Goal: Contribute content: Add original content to the website for others to see

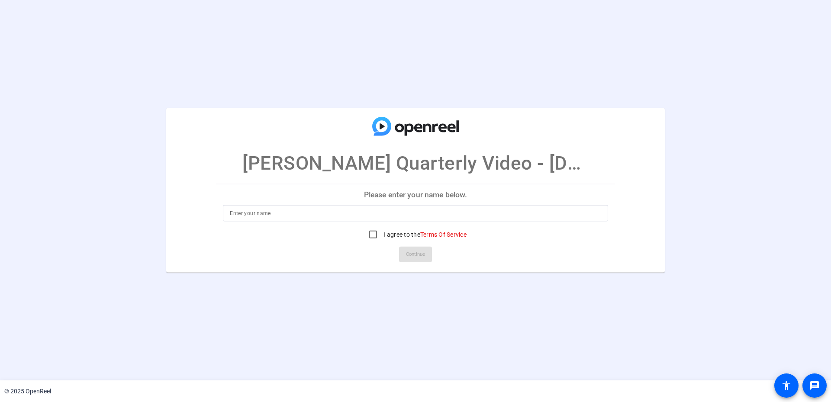
click at [348, 212] on input at bounding box center [415, 213] width 371 height 10
type input "Lisa Ann Rodriguez"
drag, startPoint x: 369, startPoint y: 233, endPoint x: 375, endPoint y: 234, distance: 6.7
click at [369, 233] on input "I agree to the Terms Of Service" at bounding box center [372, 234] width 17 height 17
checkbox input "true"
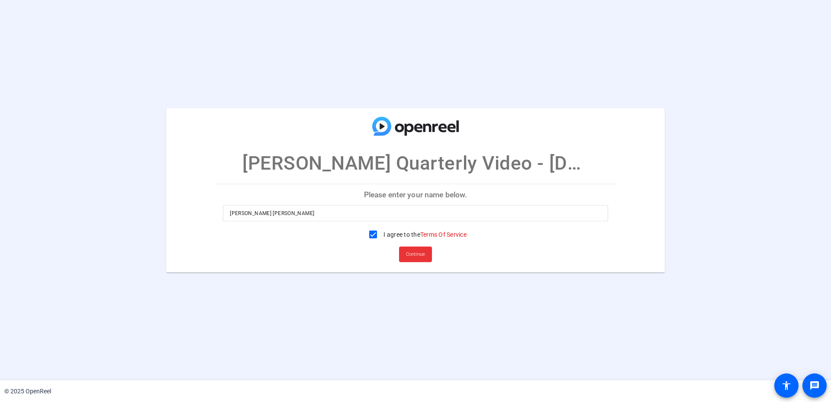
click at [421, 259] on span "Continue" at bounding box center [415, 254] width 19 height 13
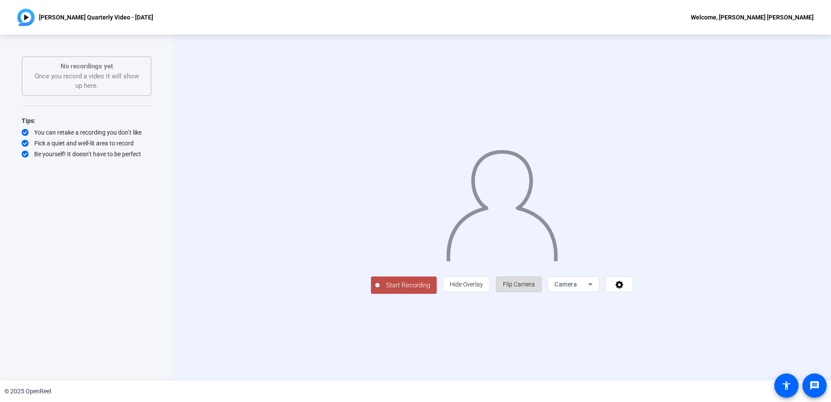
click at [535, 288] on span "Flip Camera" at bounding box center [519, 284] width 32 height 7
click at [592, 292] on div "Camera" at bounding box center [573, 284] width 38 height 16
click at [681, 351] on div at bounding box center [415, 201] width 831 height 402
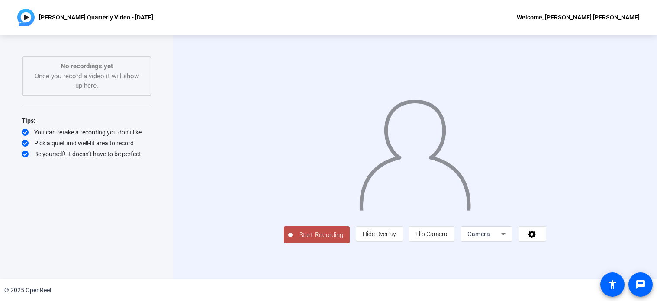
click at [292, 240] on span "Start Recording" at bounding box center [320, 235] width 57 height 10
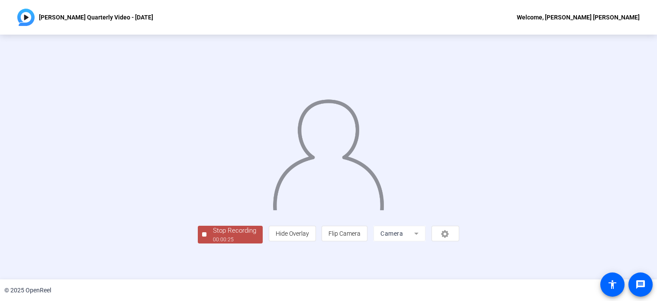
scroll to position [33, 0]
click at [213, 236] on div "Stop Recording" at bounding box center [234, 231] width 43 height 10
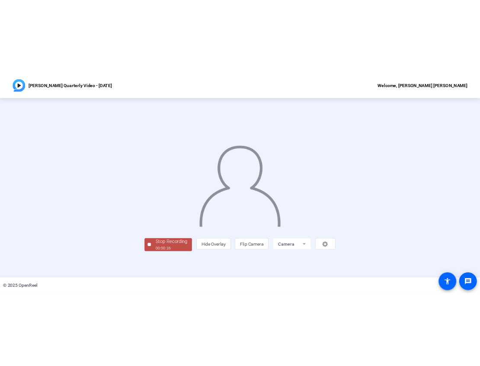
scroll to position [0, 0]
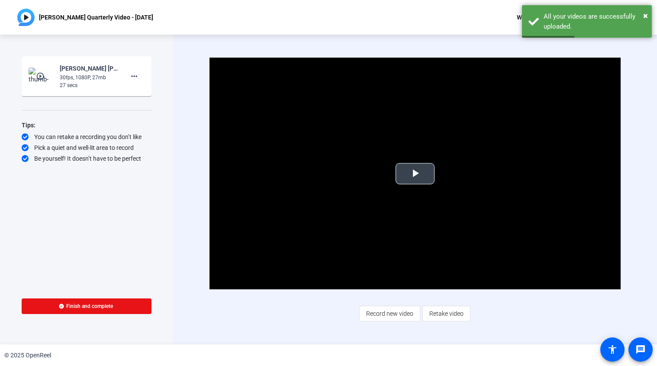
click at [415, 173] on span "Video Player" at bounding box center [415, 173] width 0 height 0
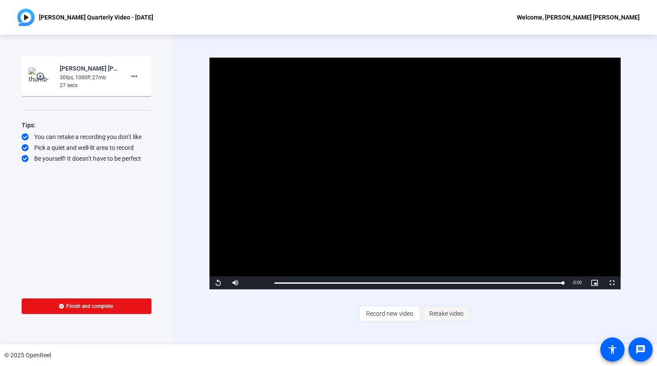
click at [456, 316] on span "Retake video" at bounding box center [446, 313] width 34 height 16
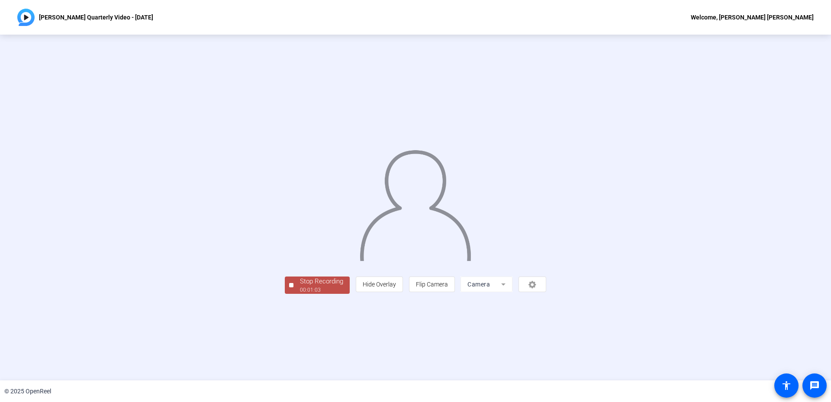
click at [300, 294] on div "00:01:03" at bounding box center [321, 290] width 43 height 8
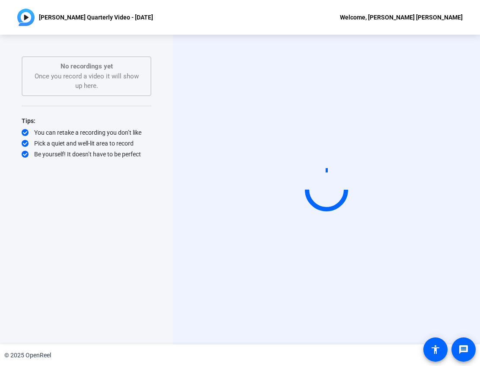
click at [392, 222] on video at bounding box center [327, 189] width 130 height 73
click at [355, 305] on div "Start Recording" at bounding box center [326, 189] width 307 height 309
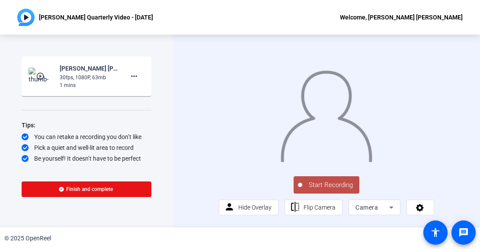
click at [335, 190] on span "Start Recording" at bounding box center [330, 185] width 57 height 10
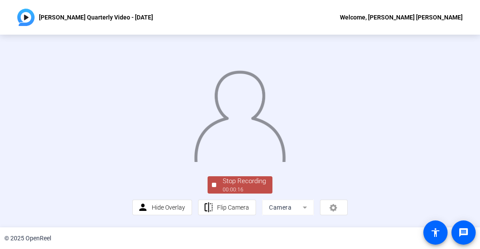
scroll to position [51, 0]
click at [244, 186] on div "Stop Recording" at bounding box center [244, 181] width 43 height 10
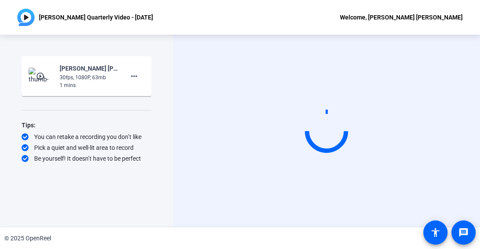
click at [172, 51] on div "Start Recording play_circle_outline [PERSON_NAME] [PERSON_NAME]-[PERSON_NAME] Q…" at bounding box center [86, 131] width 173 height 193
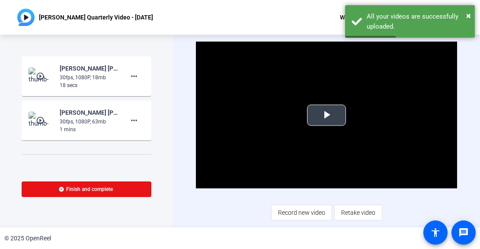
click at [327, 115] on span "Video Player" at bounding box center [327, 115] width 0 height 0
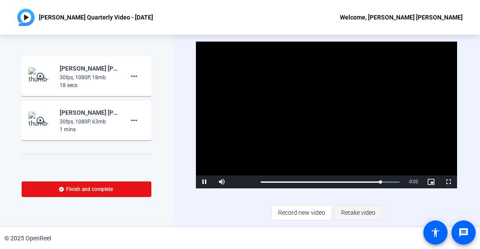
click at [350, 211] on span "Retake video" at bounding box center [358, 212] width 34 height 16
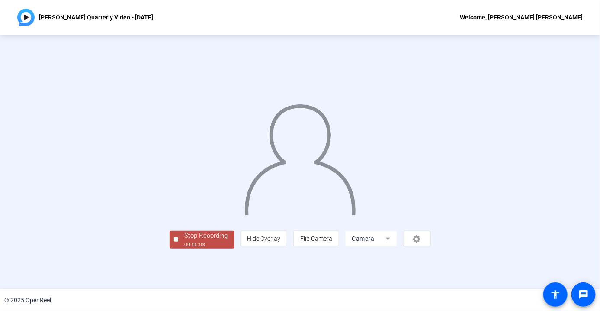
scroll to position [29, 0]
click at [185, 241] on div "Stop Recording" at bounding box center [206, 236] width 43 height 10
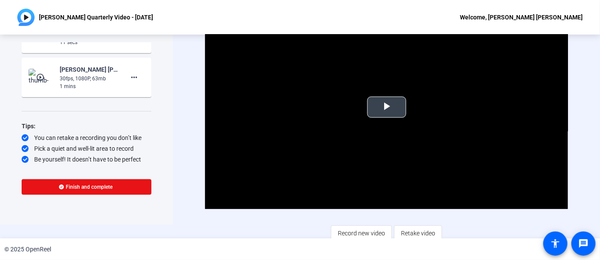
scroll to position [17, 0]
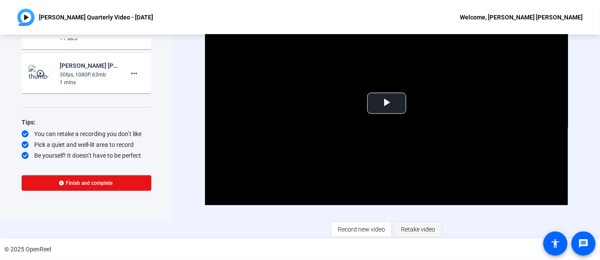
click at [428, 228] on span "Retake video" at bounding box center [418, 230] width 34 height 16
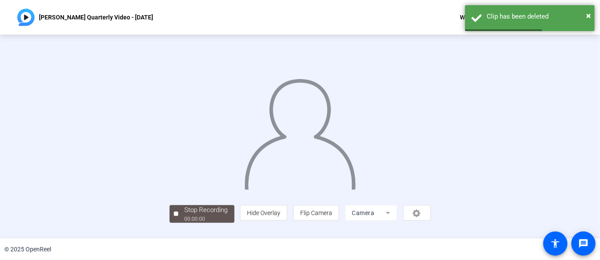
scroll to position [53, 0]
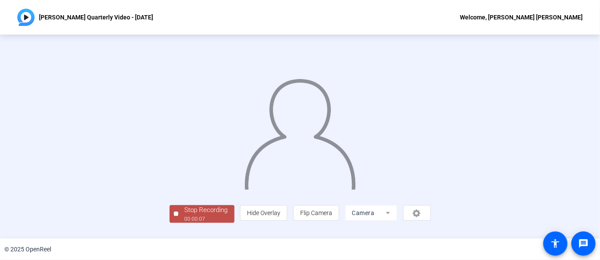
click at [185, 223] on div "00:00:07" at bounding box center [206, 219] width 43 height 8
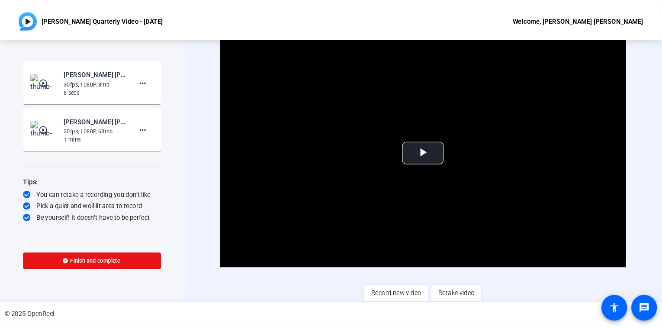
scroll to position [0, 0]
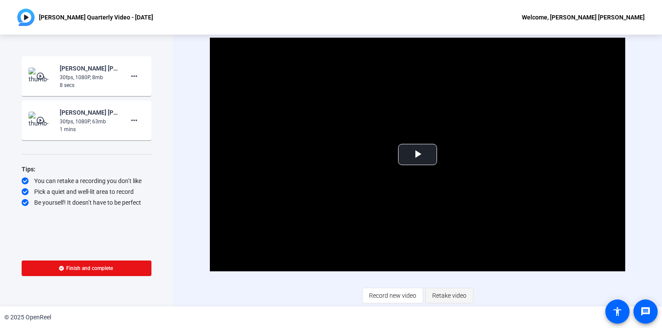
click at [449, 294] on span "Retake video" at bounding box center [449, 295] width 34 height 16
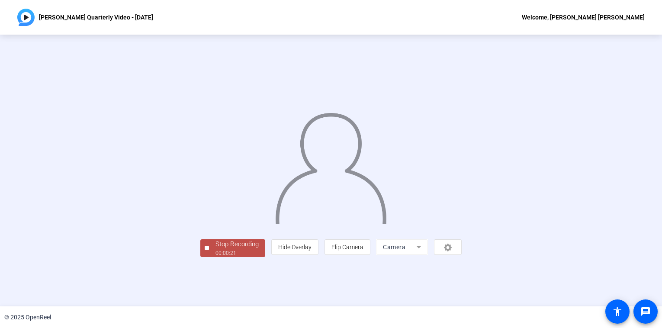
scroll to position [20, 0]
click at [215, 257] on div "00:00:22" at bounding box center [236, 253] width 43 height 8
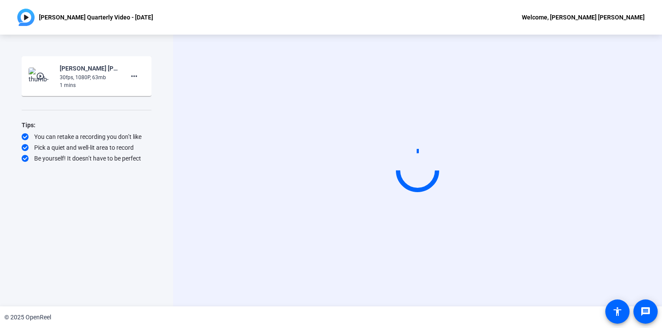
scroll to position [0, 0]
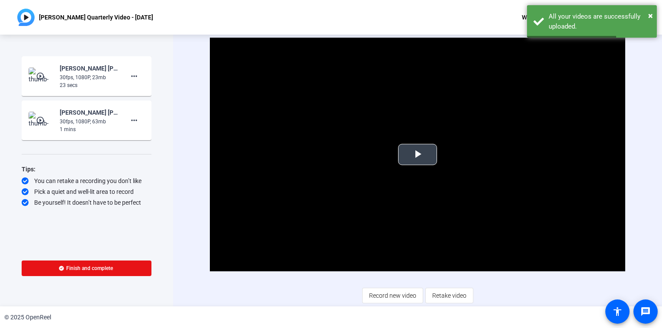
click at [417, 154] on span "Video Player" at bounding box center [417, 154] width 0 height 0
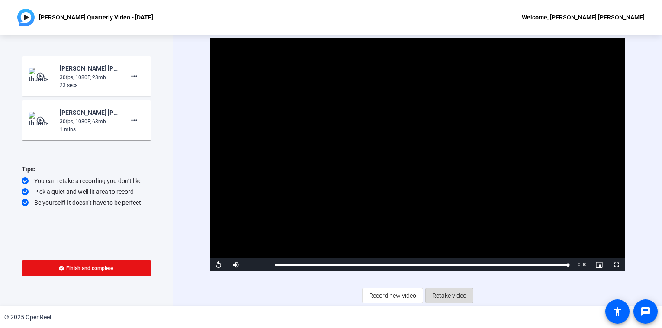
click at [455, 297] on span "Retake video" at bounding box center [449, 295] width 34 height 16
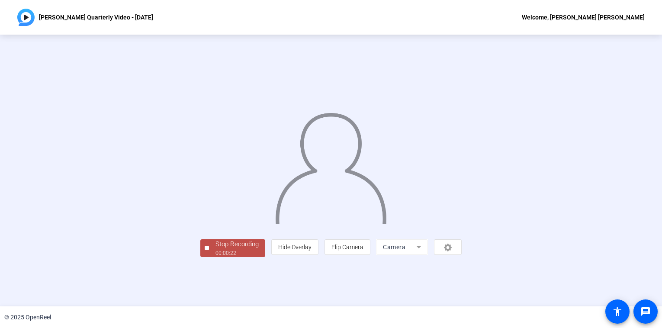
scroll to position [20, 0]
click at [215, 257] on div "00:00:24" at bounding box center [236, 253] width 43 height 8
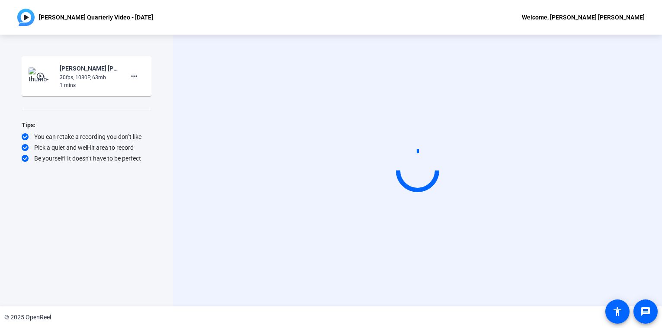
scroll to position [0, 0]
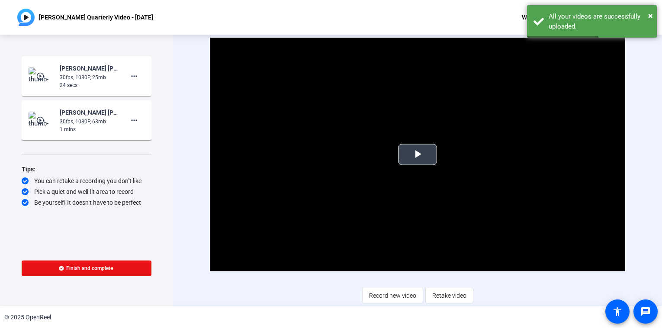
click at [417, 154] on span "Video Player" at bounding box center [417, 154] width 0 height 0
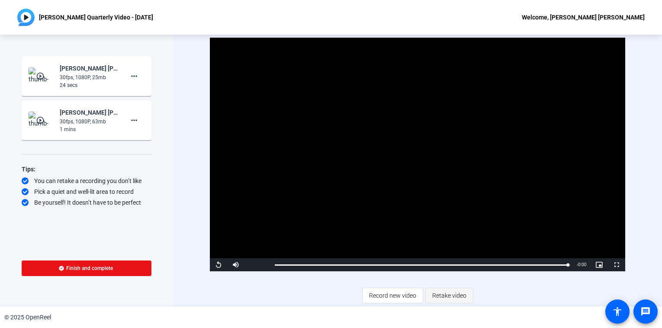
click at [456, 295] on span "Retake video" at bounding box center [449, 295] width 34 height 16
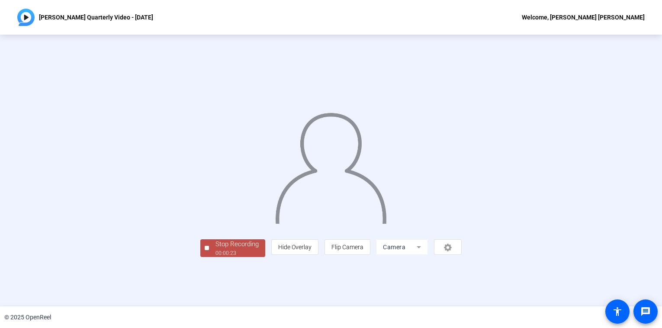
scroll to position [20, 0]
click at [141, 303] on div "Start Recording play_circle_outline [PERSON_NAME] [PERSON_NAME]-[PERSON_NAME] Q…" at bounding box center [331, 171] width 662 height 272
click at [215, 249] on div "Stop Recording" at bounding box center [236, 244] width 43 height 10
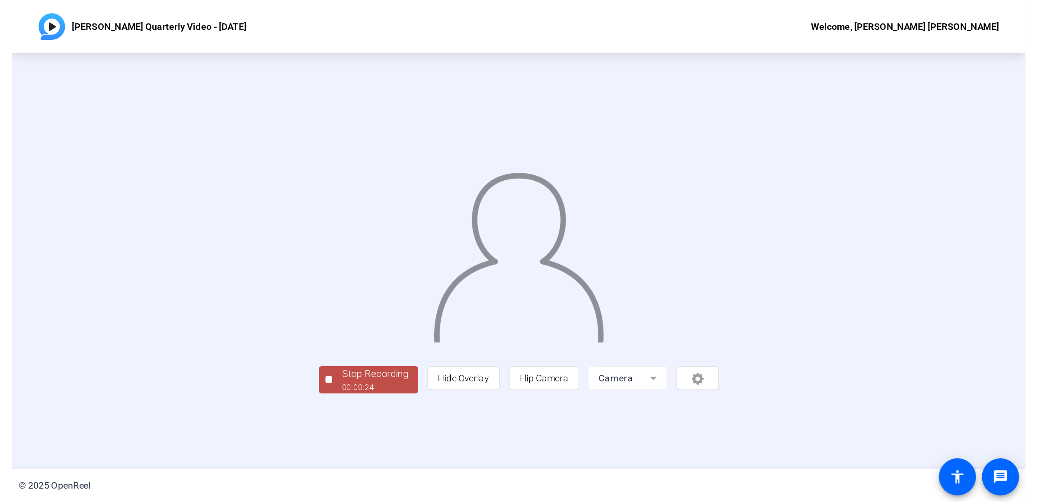
scroll to position [0, 0]
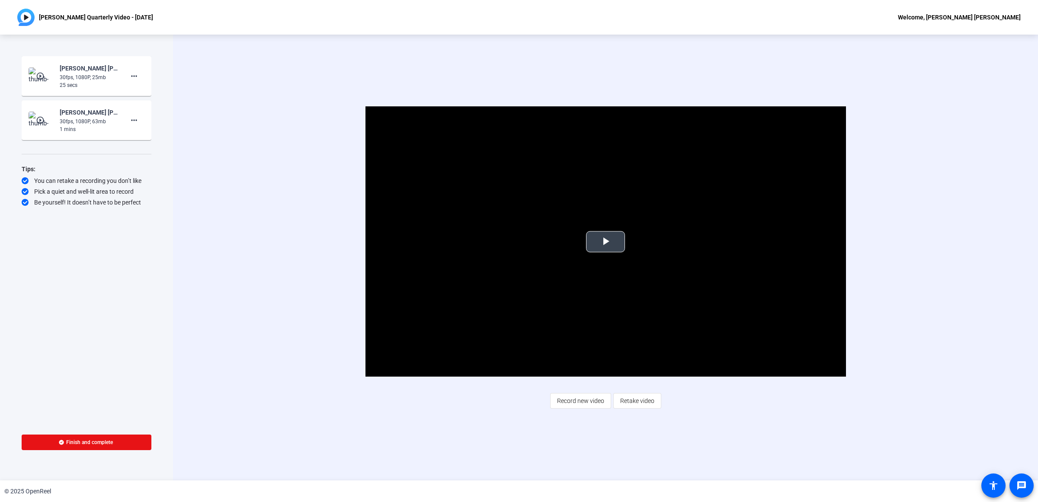
click at [480, 242] on span "Video Player" at bounding box center [606, 242] width 0 height 0
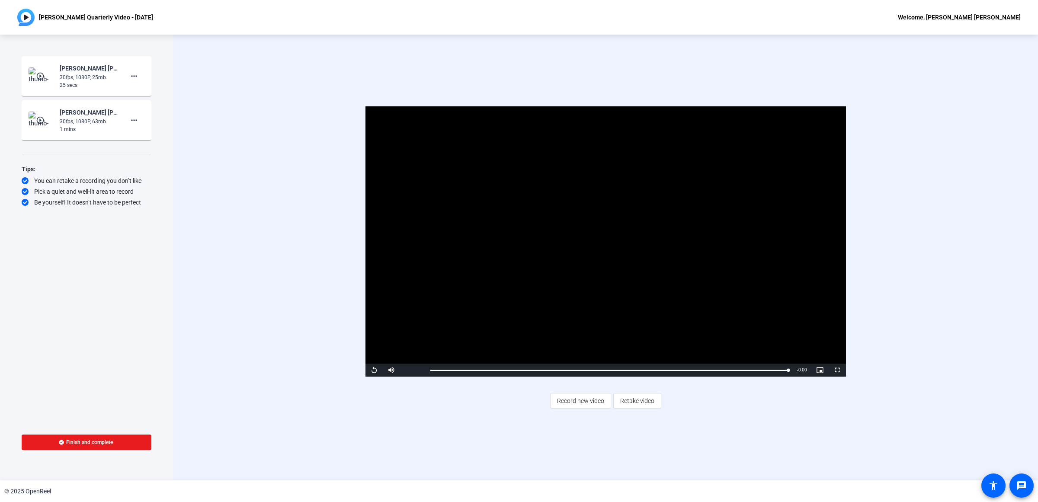
click at [106, 365] on span "Finish and complete" at bounding box center [89, 442] width 47 height 7
